Goal: Information Seeking & Learning: Learn about a topic

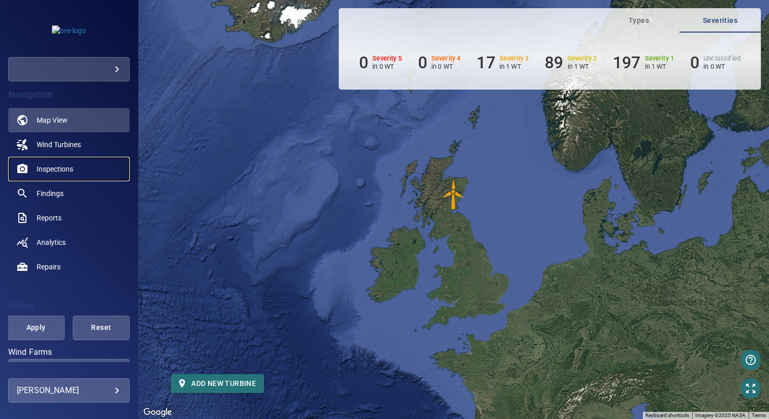
click at [71, 170] on span "Inspections" at bounding box center [55, 169] width 37 height 10
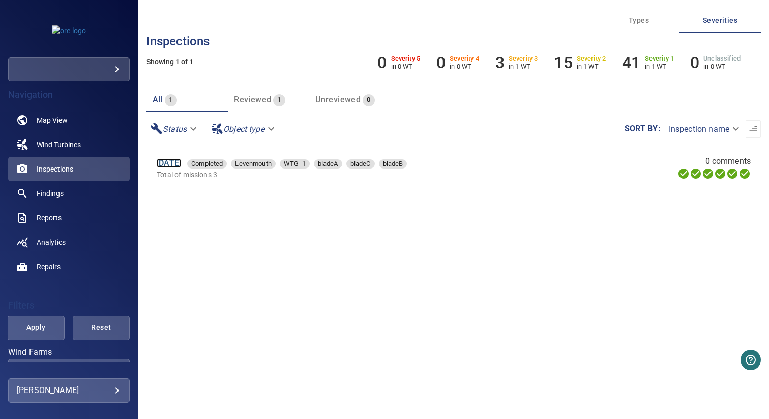
click at [181, 161] on link "25 Mar 2025" at bounding box center [169, 163] width 24 height 10
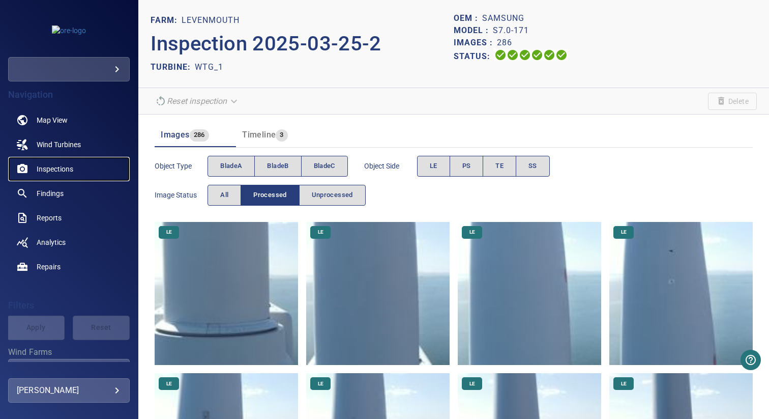
click at [54, 169] on span "Inspections" at bounding box center [55, 169] width 37 height 10
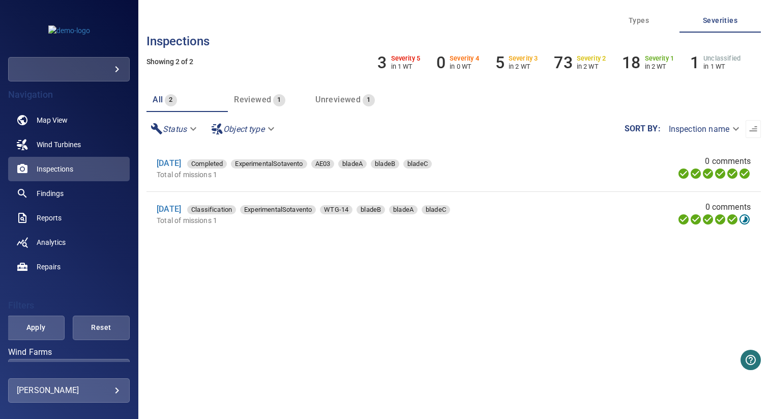
scroll to position [78, 0]
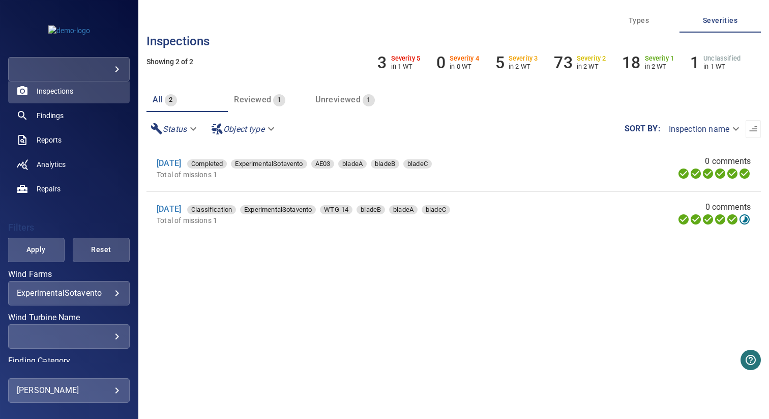
click at [70, 295] on body "**********" at bounding box center [384, 209] width 769 height 419
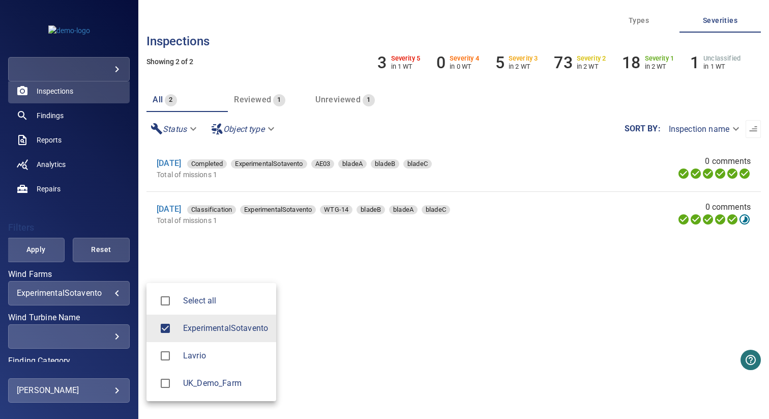
click at [191, 347] on li "Lavrio" at bounding box center [211, 355] width 130 height 27
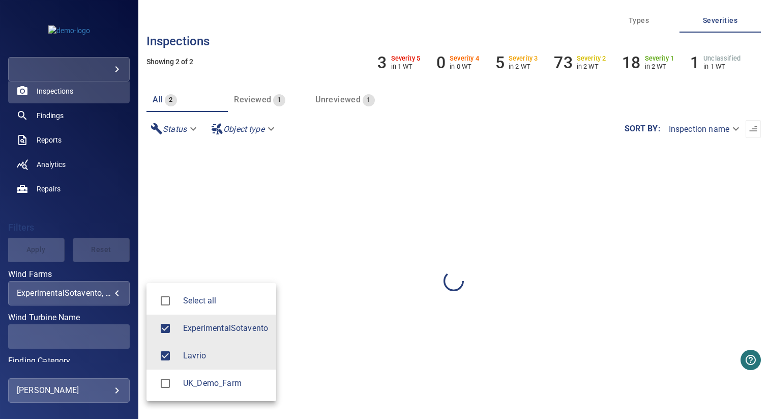
click at [201, 327] on span "ExperimentalSotavento" at bounding box center [225, 328] width 85 height 12
type input "******"
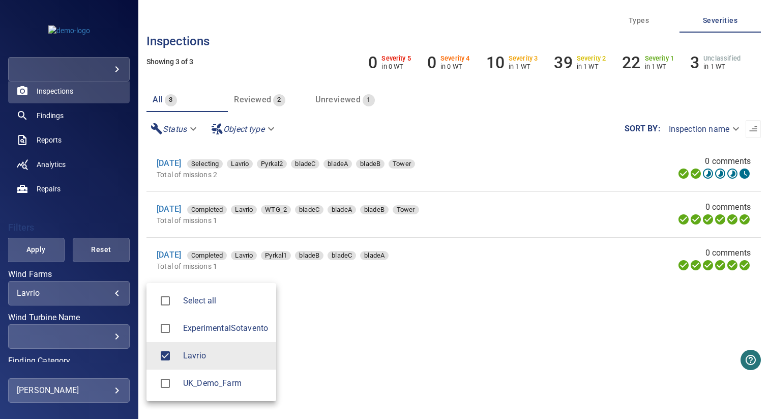
click at [395, 301] on div at bounding box center [384, 209] width 769 height 419
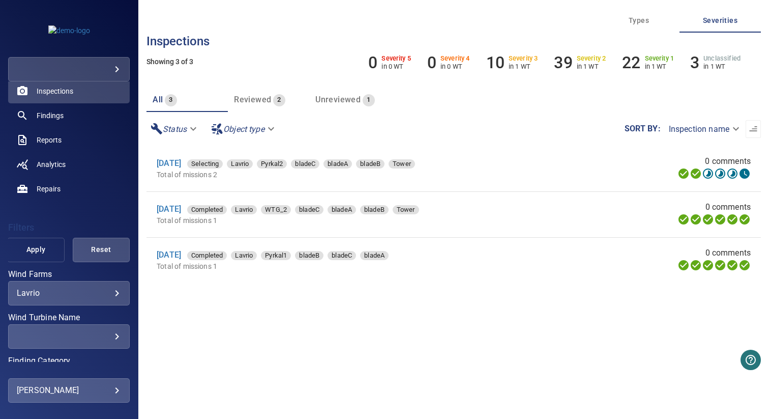
click at [34, 250] on span "Apply" at bounding box center [36, 249] width 32 height 13
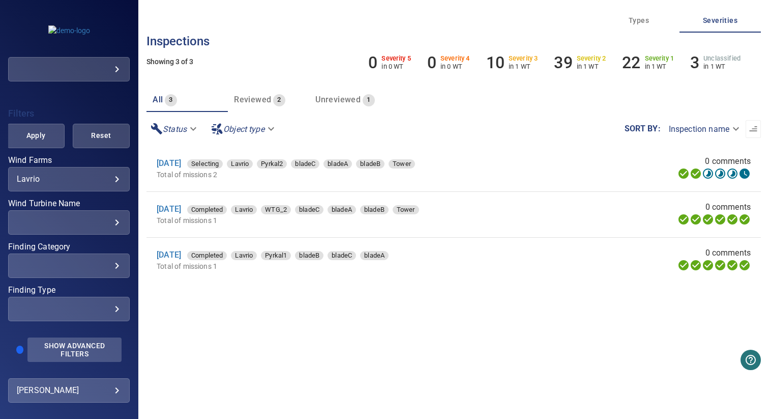
click at [61, 339] on button "Show Advanced Filters" at bounding box center [74, 349] width 94 height 24
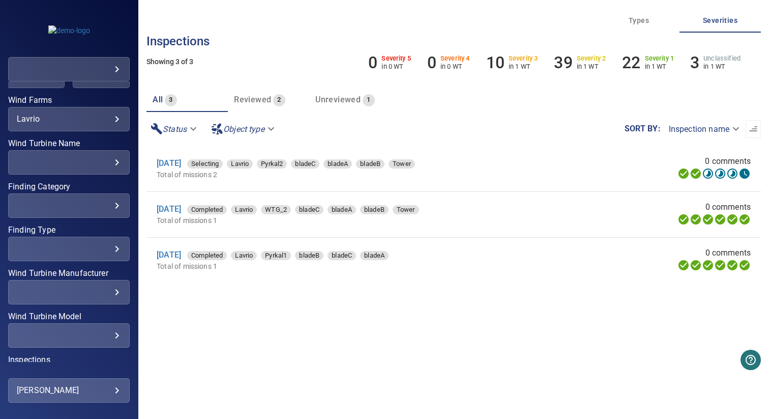
scroll to position [330, 0]
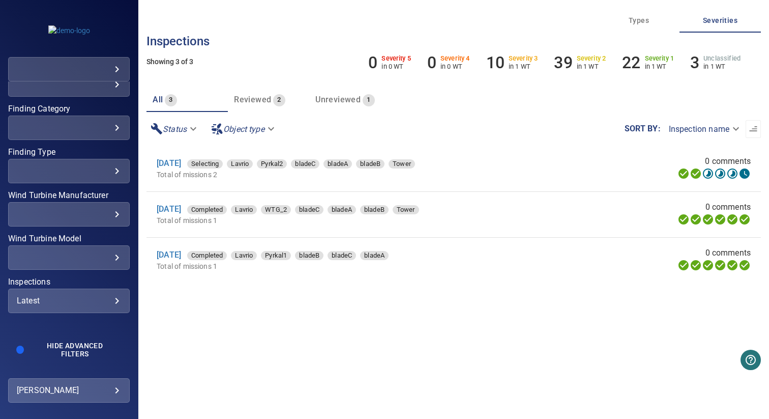
click at [61, 307] on div "Latest ****** ​" at bounding box center [69, 300] width 122 height 24
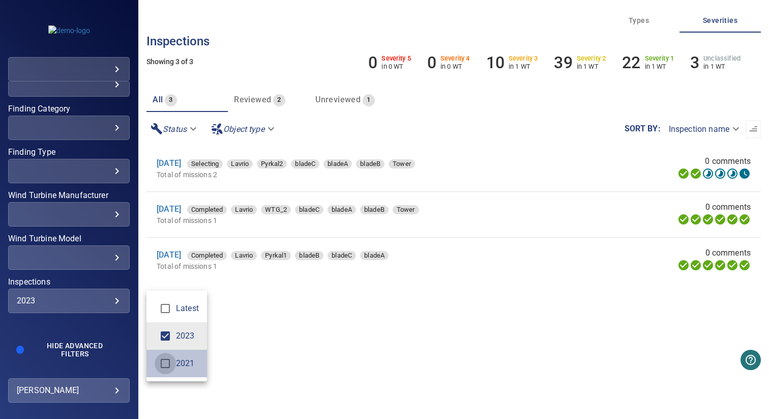
type input "*********"
click at [245, 346] on div "Inspections" at bounding box center [384, 209] width 769 height 419
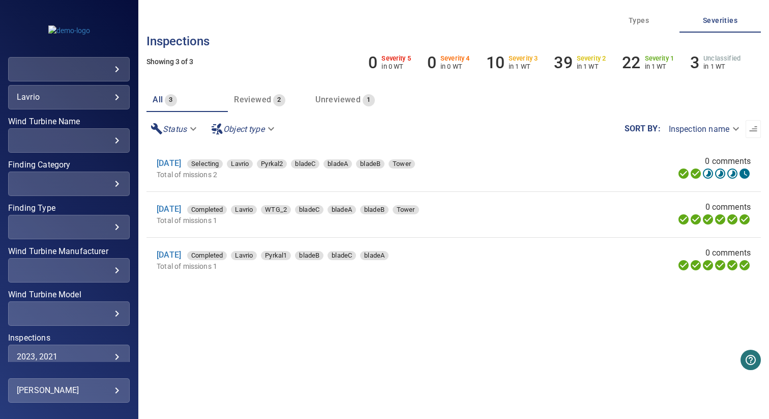
scroll to position [217, 0]
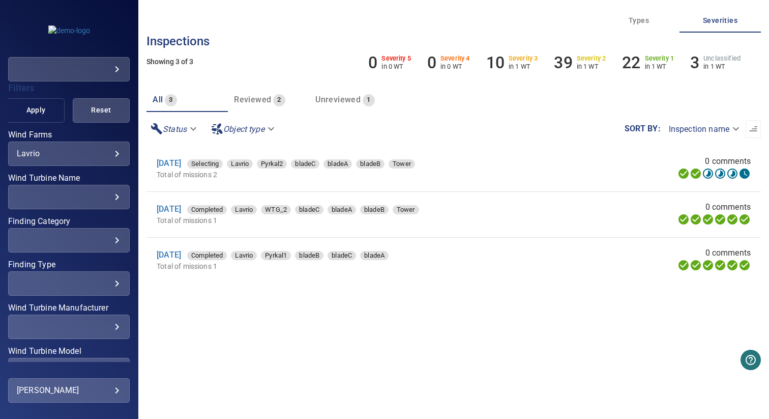
click at [40, 108] on span "Apply" at bounding box center [36, 110] width 32 height 13
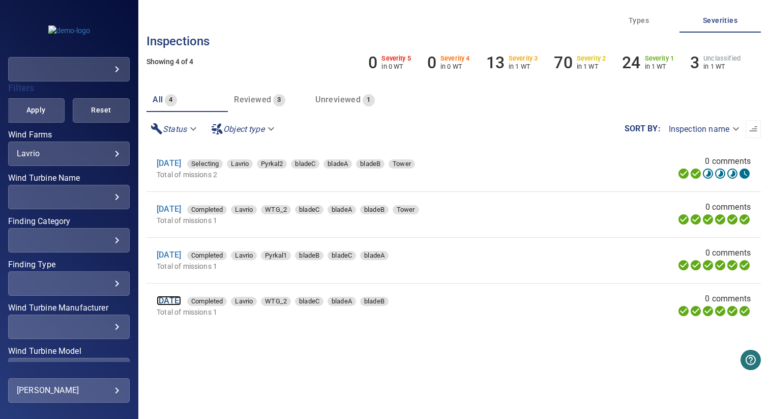
click at [181, 302] on link "7 Oct 2021" at bounding box center [169, 301] width 24 height 10
click at [181, 209] on link "4 May 2023" at bounding box center [169, 209] width 24 height 10
click at [87, 158] on body "**********" at bounding box center [384, 209] width 769 height 419
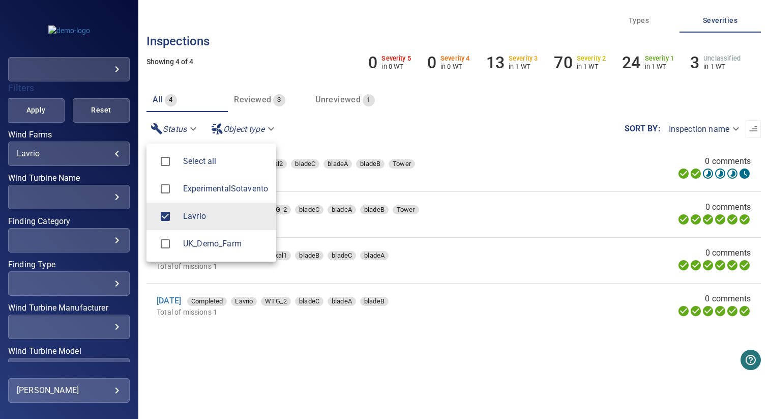
click at [182, 246] on div at bounding box center [169, 243] width 28 height 21
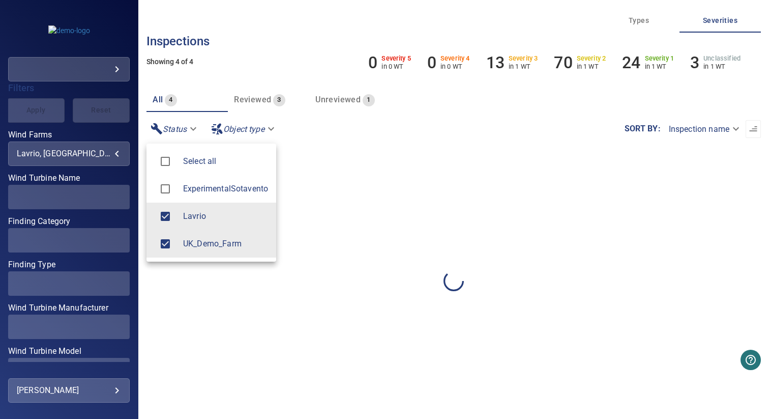
click at [202, 226] on li "Lavrio" at bounding box center [211, 215] width 130 height 27
type input "**********"
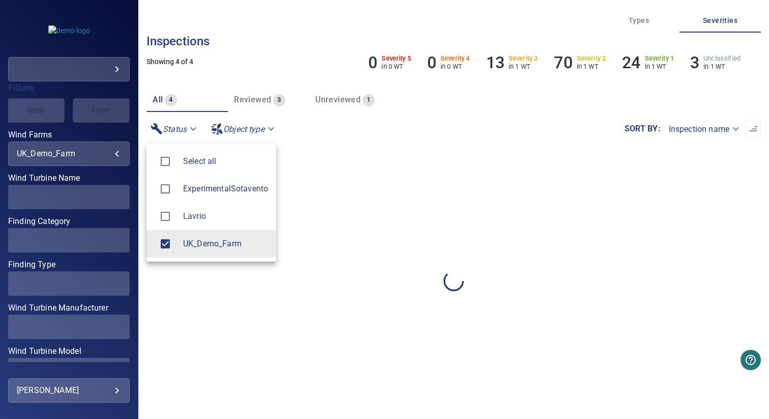
click at [65, 135] on div at bounding box center [384, 209] width 769 height 419
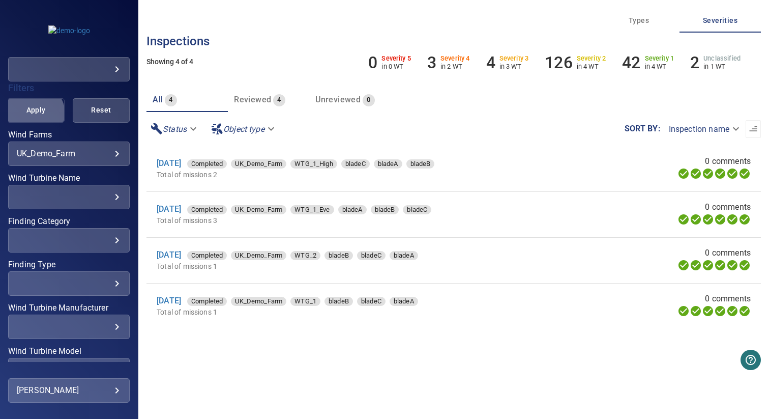
click at [34, 113] on span "Apply" at bounding box center [36, 110] width 32 height 13
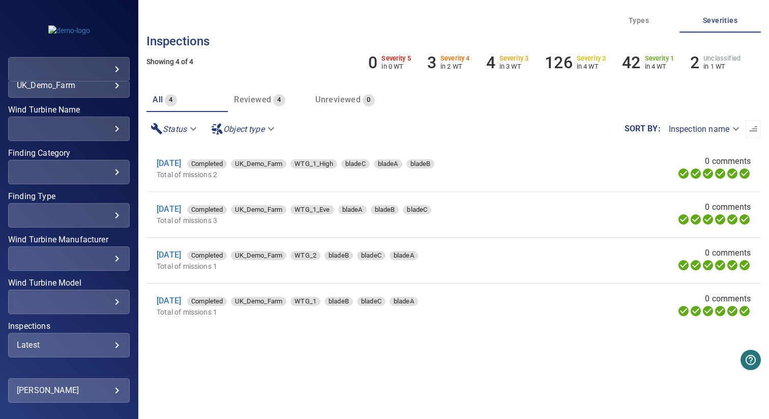
scroll to position [330, 0]
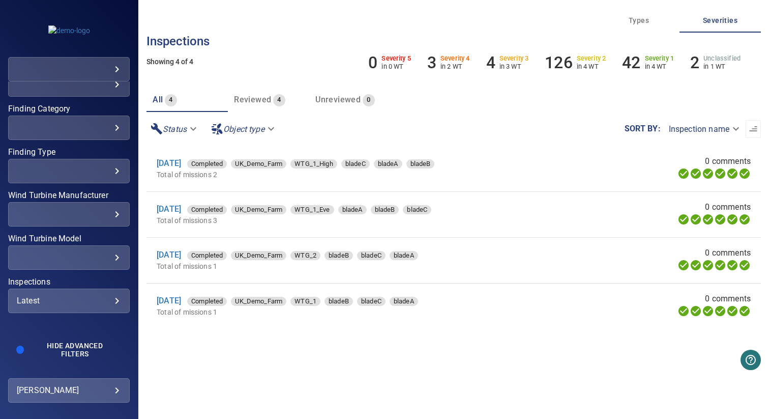
click at [58, 297] on div "Latest" at bounding box center [69, 301] width 104 height 10
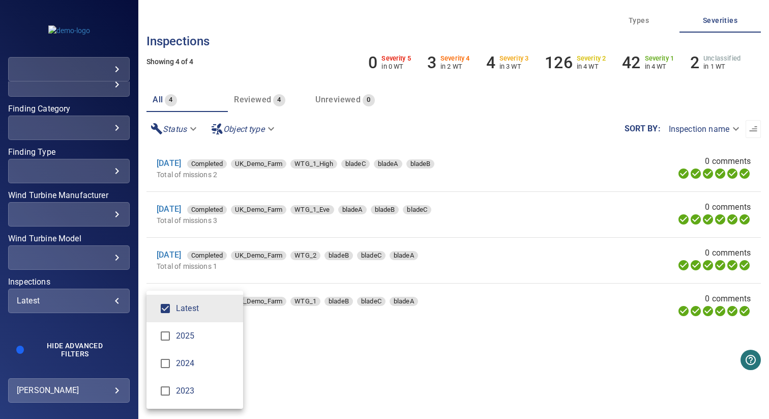
click at [189, 337] on span "2025" at bounding box center [205, 336] width 59 height 12
click at [189, 372] on li "2024" at bounding box center [194, 362] width 97 height 27
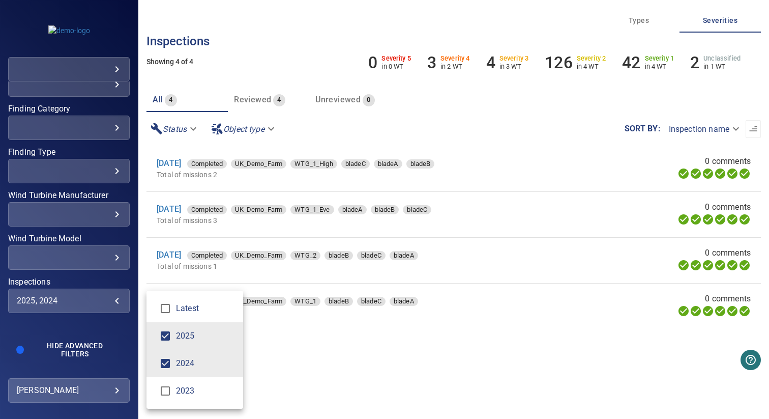
click at [189, 380] on li "2023" at bounding box center [194, 390] width 97 height 27
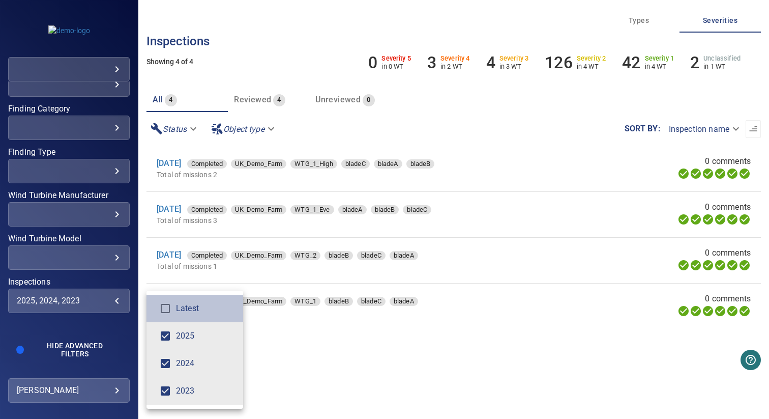
click at [190, 315] on li "Latest" at bounding box center [194, 308] width 97 height 27
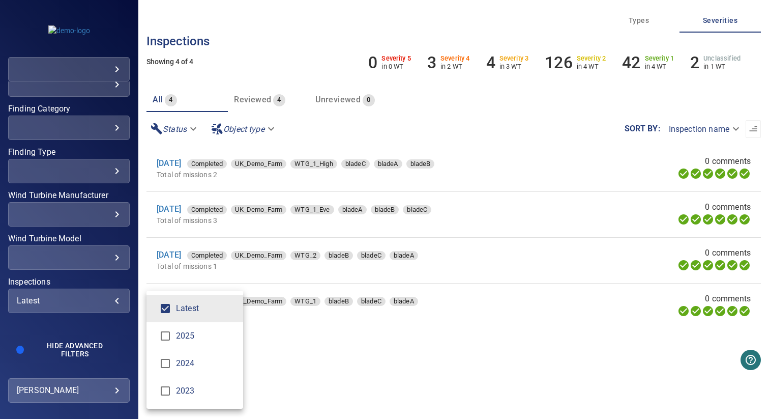
drag, startPoint x: 185, startPoint y: 337, endPoint x: 185, endPoint y: 346, distance: 9.2
click at [185, 337] on span "2025" at bounding box center [205, 336] width 59 height 12
click at [185, 371] on li "2024" at bounding box center [194, 362] width 97 height 27
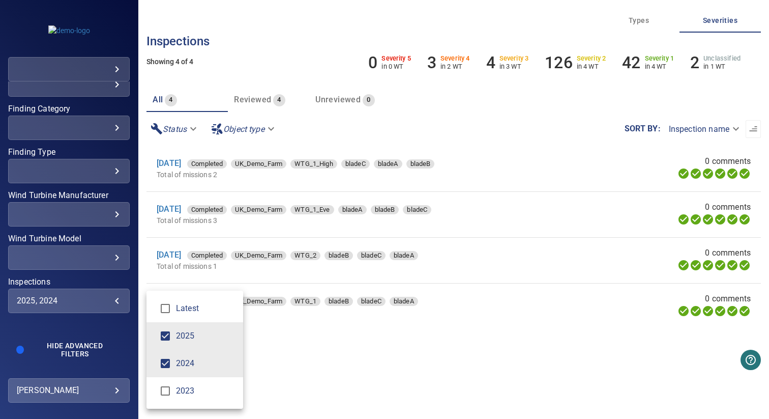
click at [185, 387] on span "2023" at bounding box center [205, 391] width 59 height 12
type input "**********"
click at [273, 375] on div "Inspections" at bounding box center [384, 209] width 769 height 419
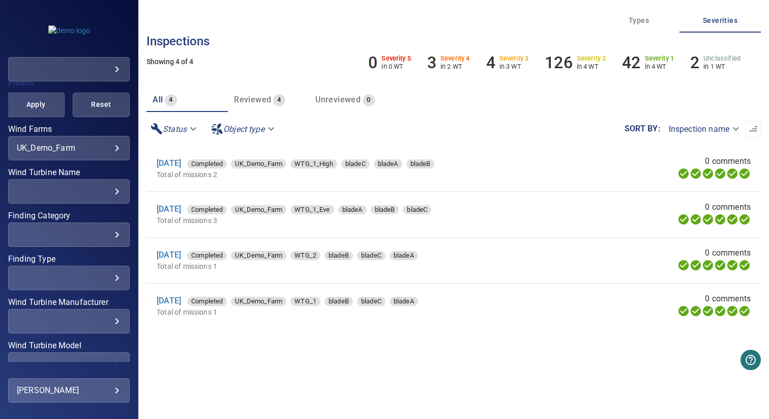
scroll to position [217, 0]
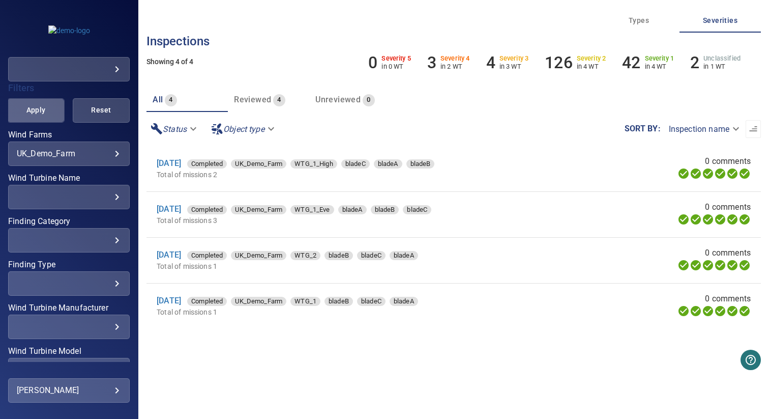
click at [43, 114] on span "Apply" at bounding box center [36, 110] width 32 height 13
click at [175, 300] on link "24 Aug 2023" at bounding box center [169, 301] width 24 height 10
click at [181, 258] on link "5 Jun 2024" at bounding box center [169, 255] width 24 height 10
click at [181, 161] on link "6 Feb 2025" at bounding box center [169, 163] width 24 height 10
click at [180, 209] on link "18 Jul 2024" at bounding box center [169, 209] width 24 height 10
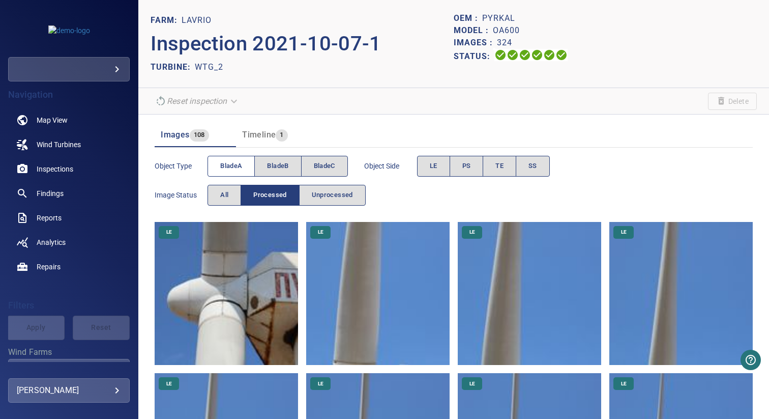
click at [232, 170] on span "bladeA" at bounding box center [231, 166] width 22 height 12
click at [464, 161] on span "PS" at bounding box center [466, 166] width 9 height 12
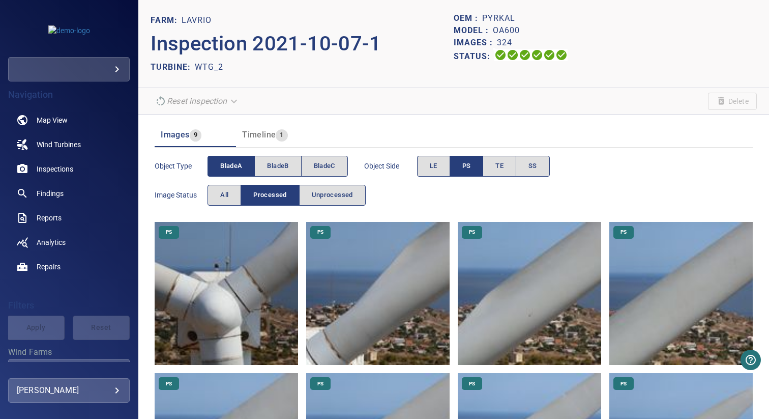
click at [504, 279] on img at bounding box center [529, 293] width 143 height 143
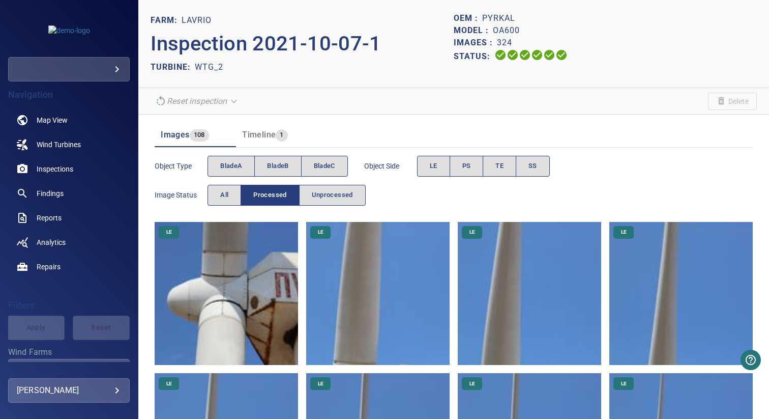
click at [254, 134] on span "Timeline" at bounding box center [259, 135] width 34 height 10
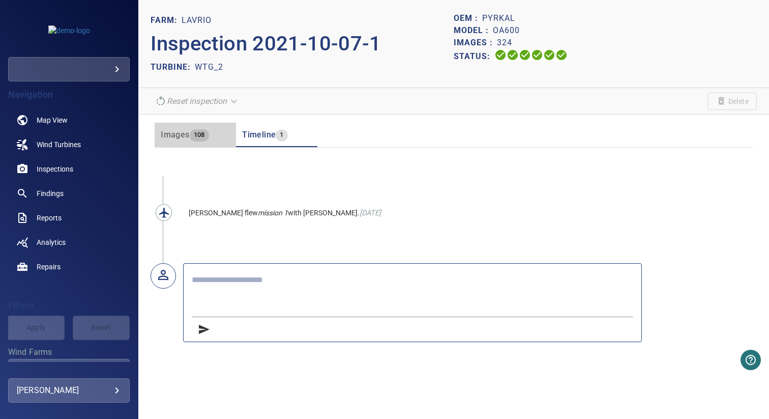
click at [188, 140] on div "Images 108" at bounding box center [185, 135] width 48 height 14
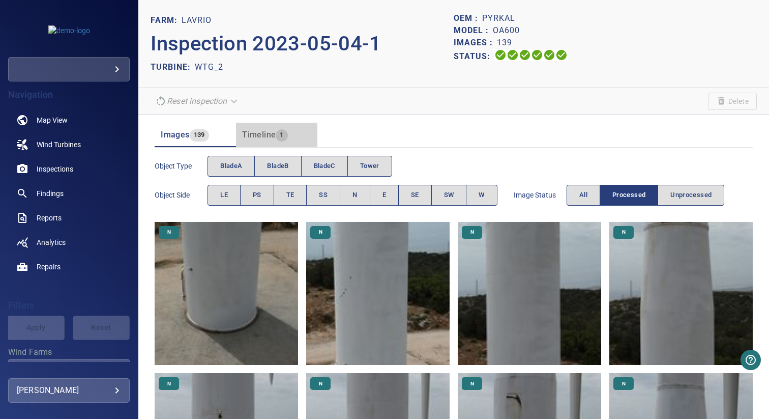
click at [250, 134] on span "Timeline" at bounding box center [259, 135] width 34 height 10
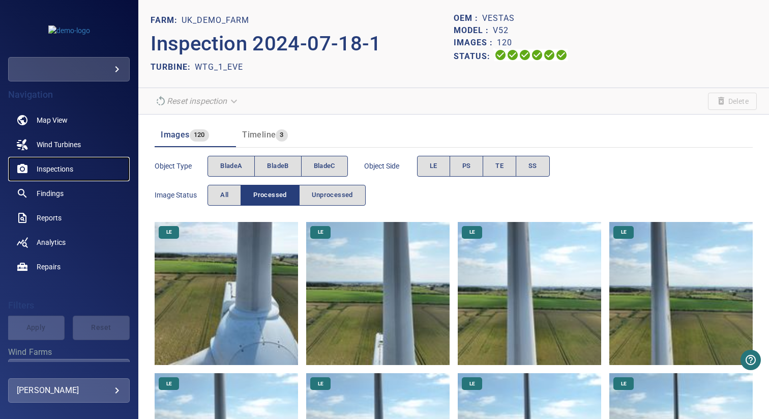
click at [64, 164] on span "Inspections" at bounding box center [55, 169] width 37 height 10
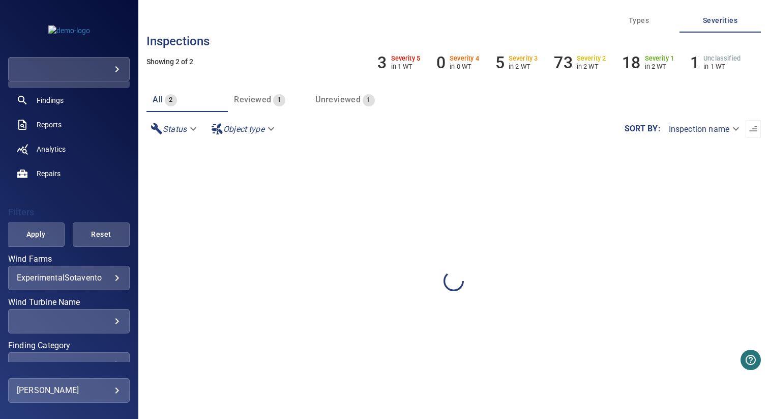
scroll to position [99, 0]
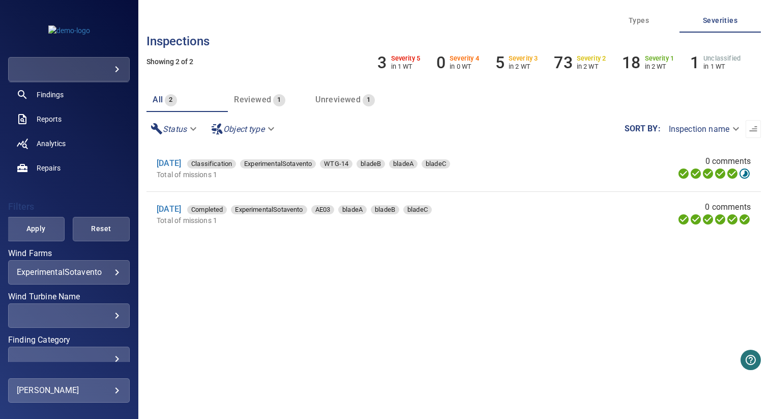
click at [74, 276] on body "**********" at bounding box center [384, 209] width 769 height 419
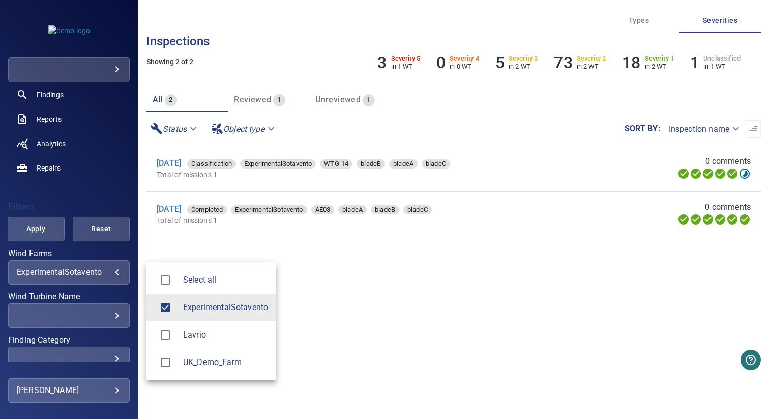
click at [183, 243] on div at bounding box center [384, 209] width 769 height 419
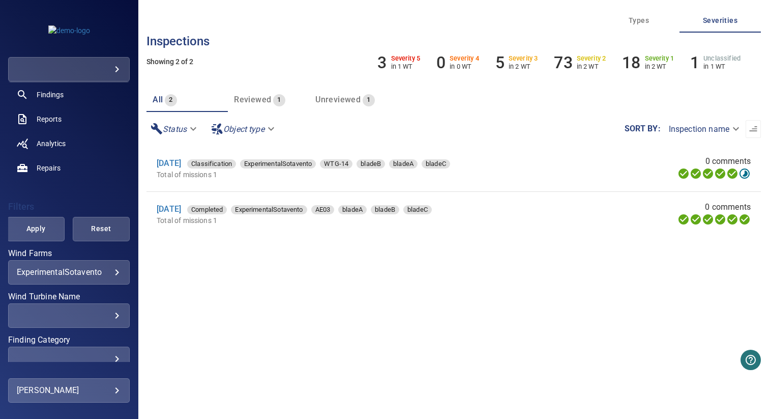
scroll to position [192, 0]
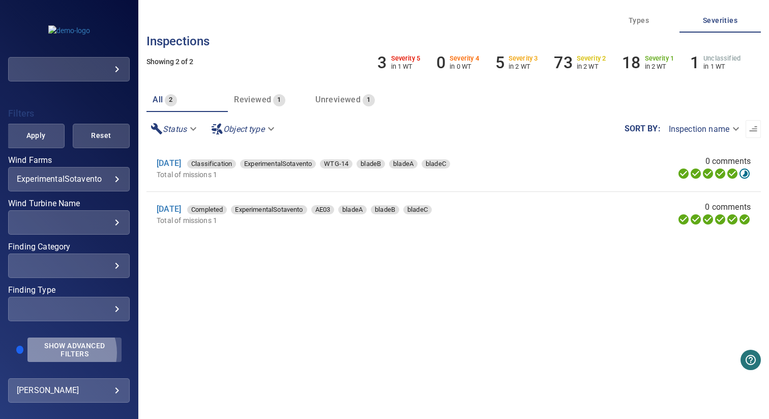
click at [64, 352] on span "Show Advanced Filters" at bounding box center [75, 349] width 82 height 16
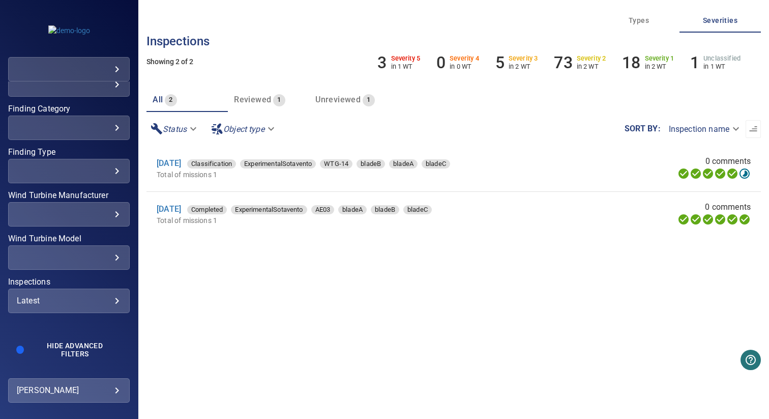
click at [73, 306] on div "Latest ****** ​" at bounding box center [69, 300] width 122 height 24
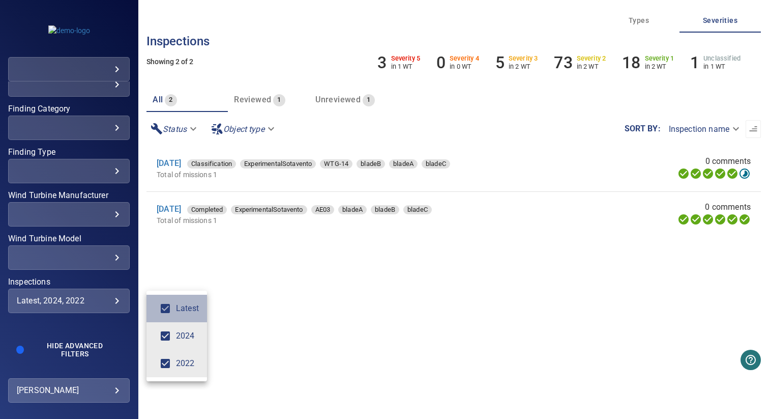
click at [179, 306] on span "Latest" at bounding box center [187, 308] width 23 height 12
type input "*********"
click at [256, 305] on div "Inspections" at bounding box center [384, 209] width 769 height 419
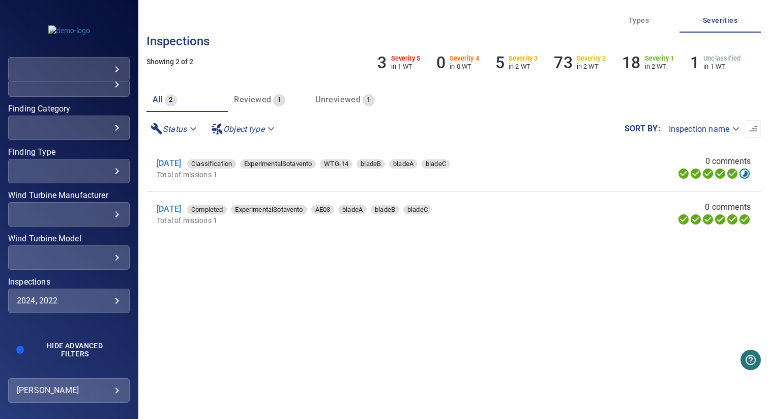
scroll to position [228, 0]
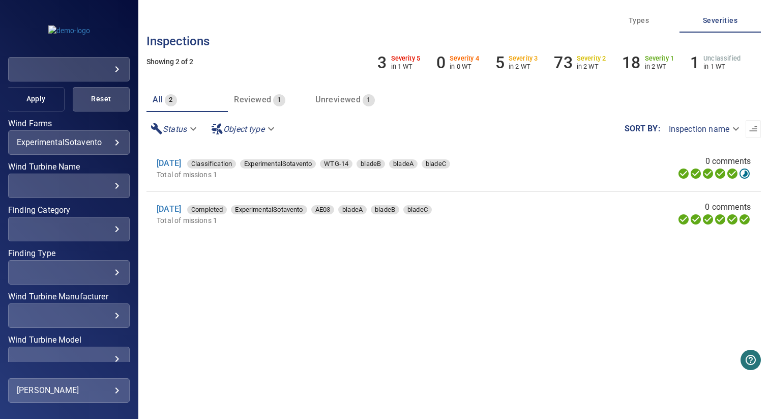
click at [36, 103] on span "Apply" at bounding box center [36, 99] width 32 height 13
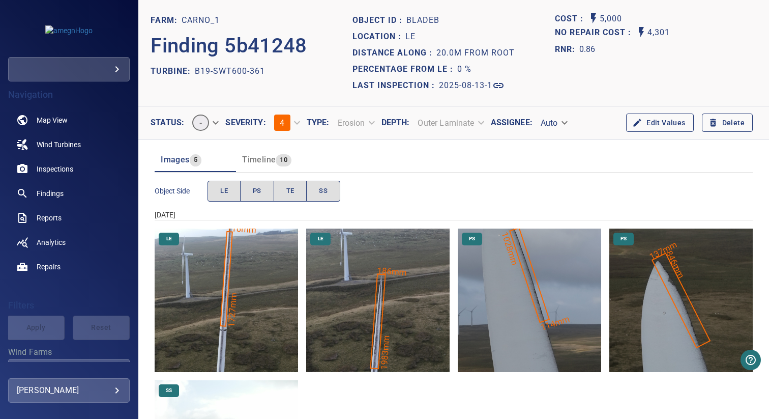
click at [415, 303] on img "Carno_1/B19-SWT600-361/2025-08-13-1/2025-08-13-1/image121wp137.jpg" at bounding box center [377, 299] width 143 height 143
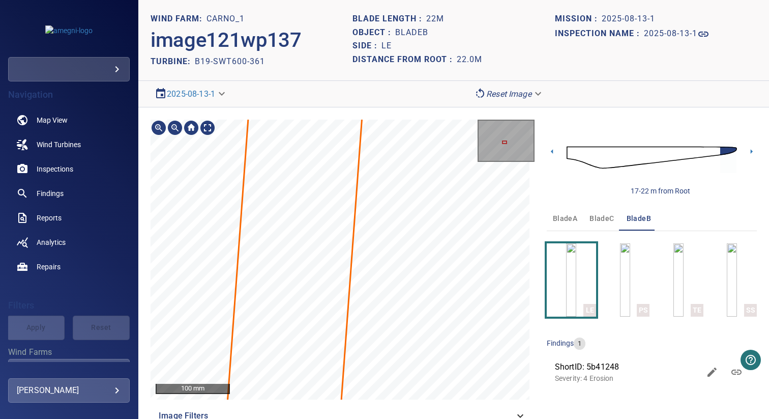
click at [443, 41] on section "**********" at bounding box center [453, 209] width 631 height 419
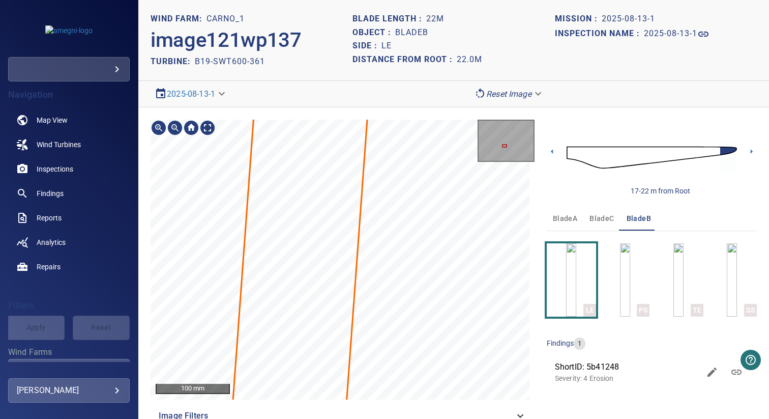
click at [451, 10] on section "**********" at bounding box center [453, 209] width 631 height 419
click at [446, 109] on div "100 mm Image Filters 17-22 m from Root bladeA bladeC bladeB LE PS TE SS finding…" at bounding box center [453, 273] width 631 height 333
click at [448, 116] on div "100 mm Image Filters 17-22 m from Root bladeA bladeC bladeB LE PS TE SS finding…" at bounding box center [453, 273] width 631 height 333
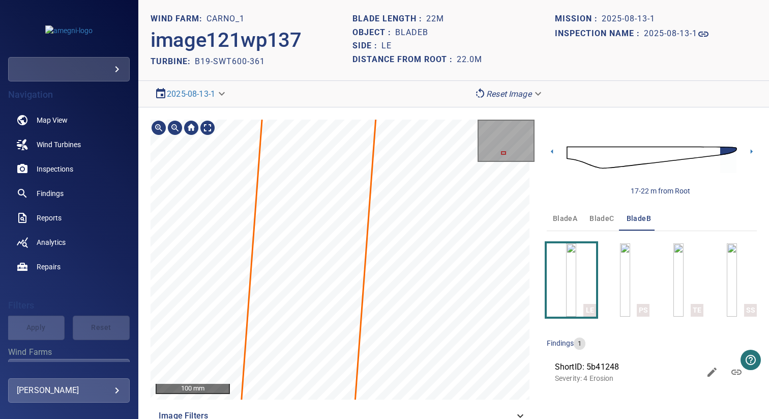
click at [354, 418] on div "100 mm Image Filters" at bounding box center [343, 274] width 384 height 308
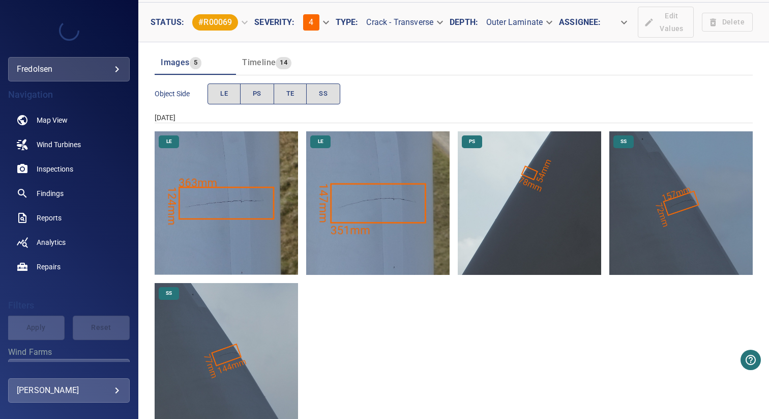
scroll to position [132, 0]
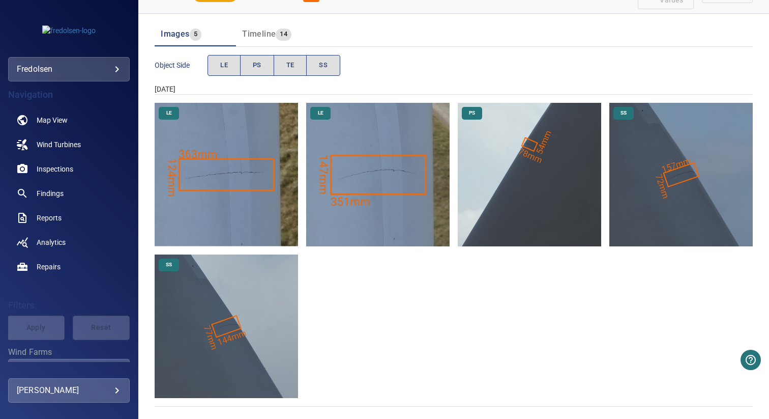
click at [382, 217] on img "Brockloch_Rig_1/G12/2025-07-24-1/2025-07-24-1/image61wp70.jpg" at bounding box center [377, 174] width 143 height 143
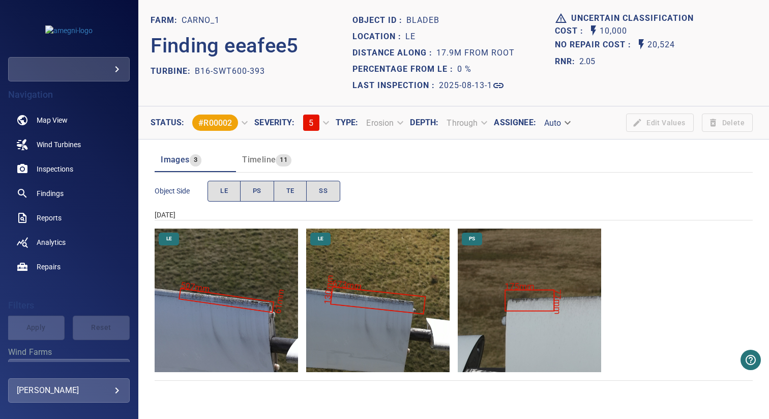
click at [279, 336] on img "Carno_1/B16-SWT600-393/2025-08-13-1/2025-08-13-1/image122wp134.jpg" at bounding box center [226, 299] width 143 height 143
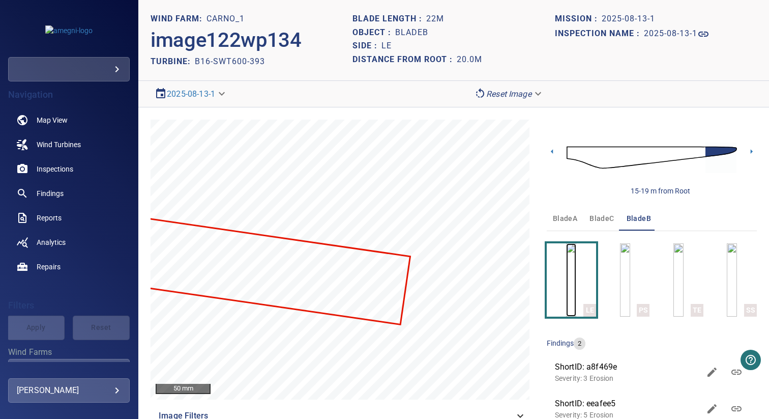
click at [576, 295] on img "button" at bounding box center [571, 279] width 10 height 73
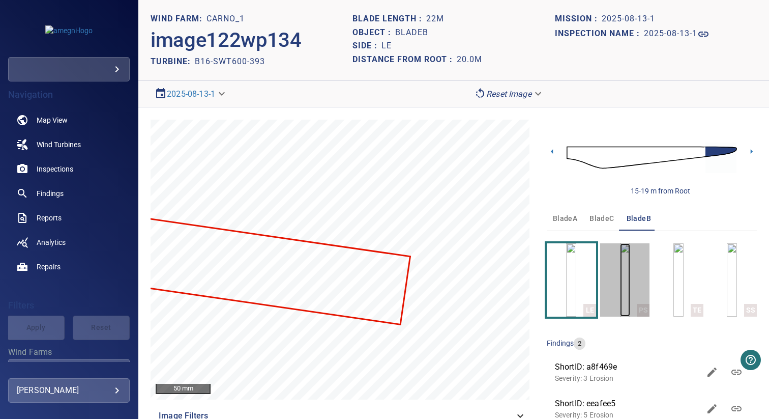
click at [620, 287] on img "button" at bounding box center [625, 279] width 10 height 73
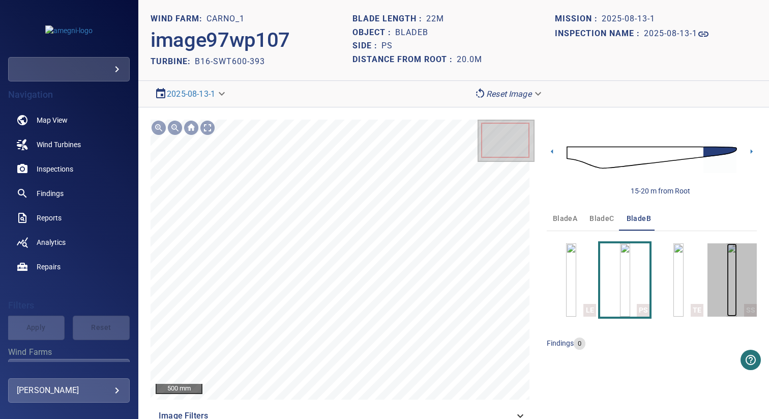
click at [728, 288] on img "button" at bounding box center [732, 279] width 10 height 73
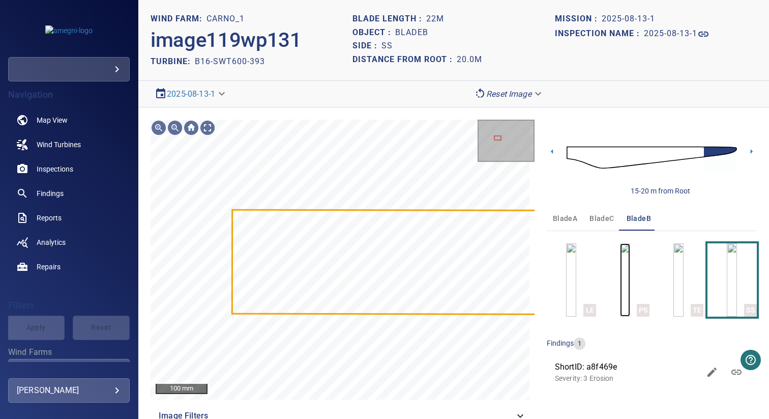
click at [623, 276] on img "button" at bounding box center [625, 279] width 10 height 73
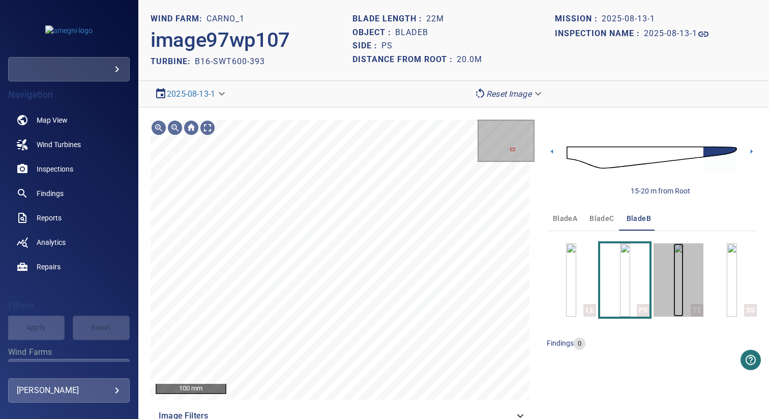
click at [673, 279] on img "button" at bounding box center [678, 279] width 10 height 73
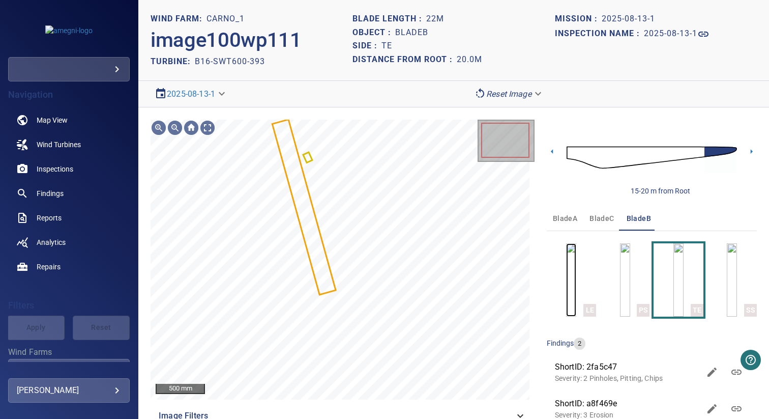
click at [576, 275] on img "button" at bounding box center [571, 279] width 10 height 73
